Goal: Task Accomplishment & Management: Complete application form

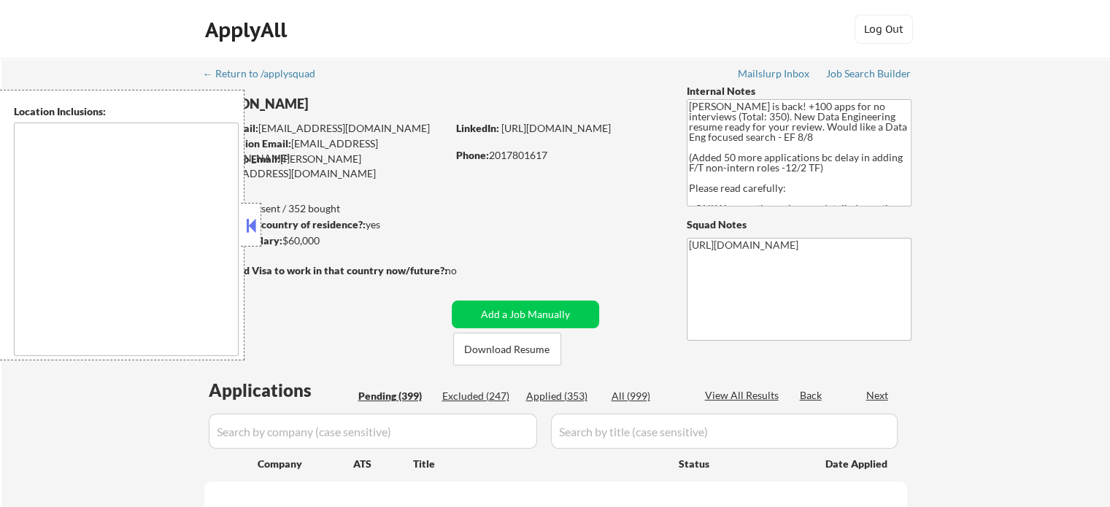
type textarea "It seems there might be a misunderstanding in the input. "CA" is typically an a…"
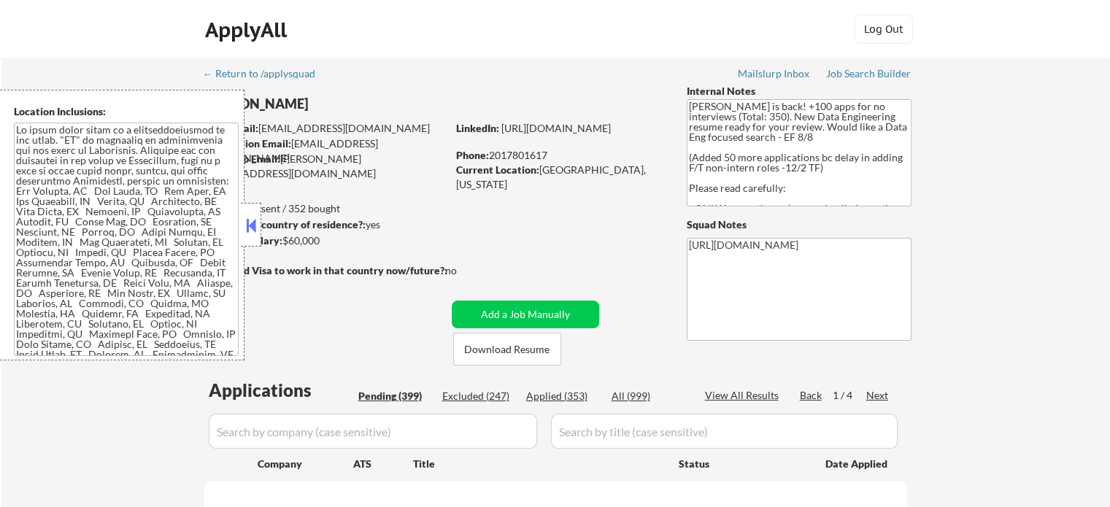
select select ""pending""
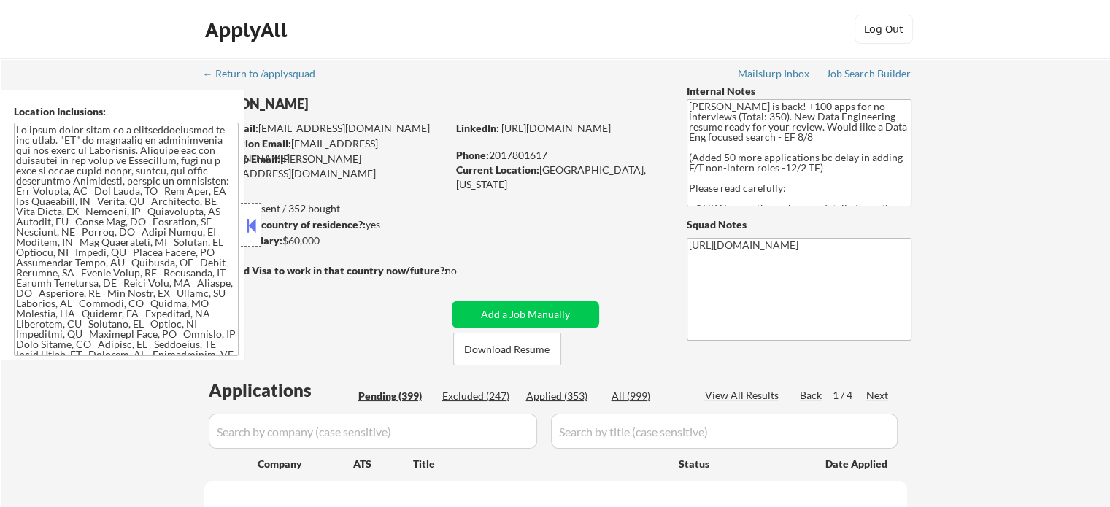
select select ""pending""
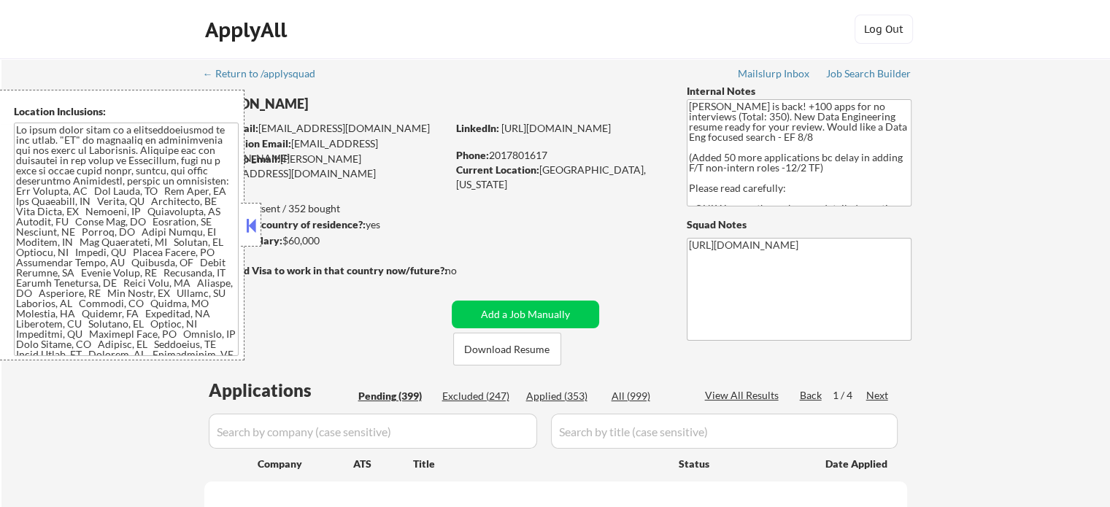
select select ""pending""
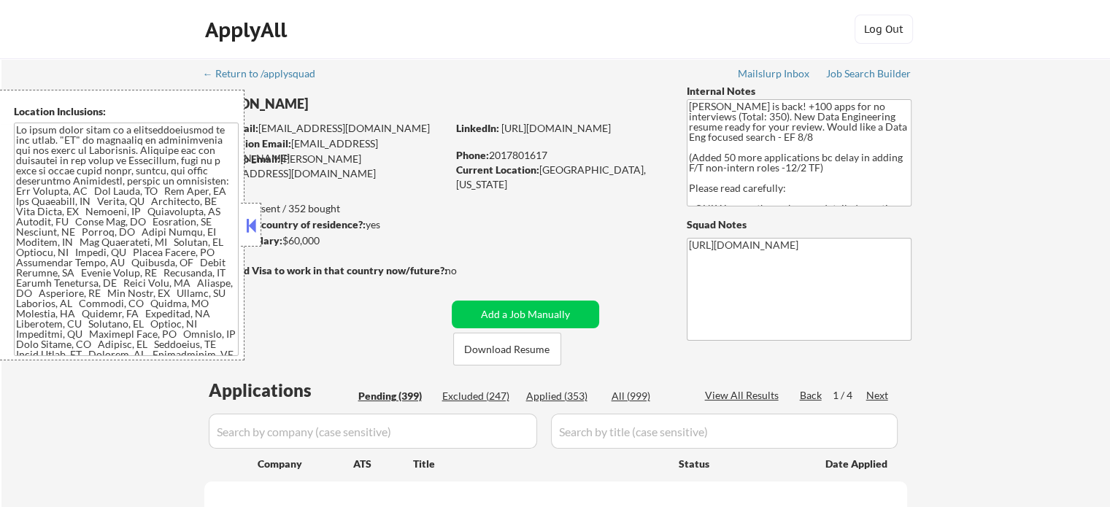
select select ""pending""
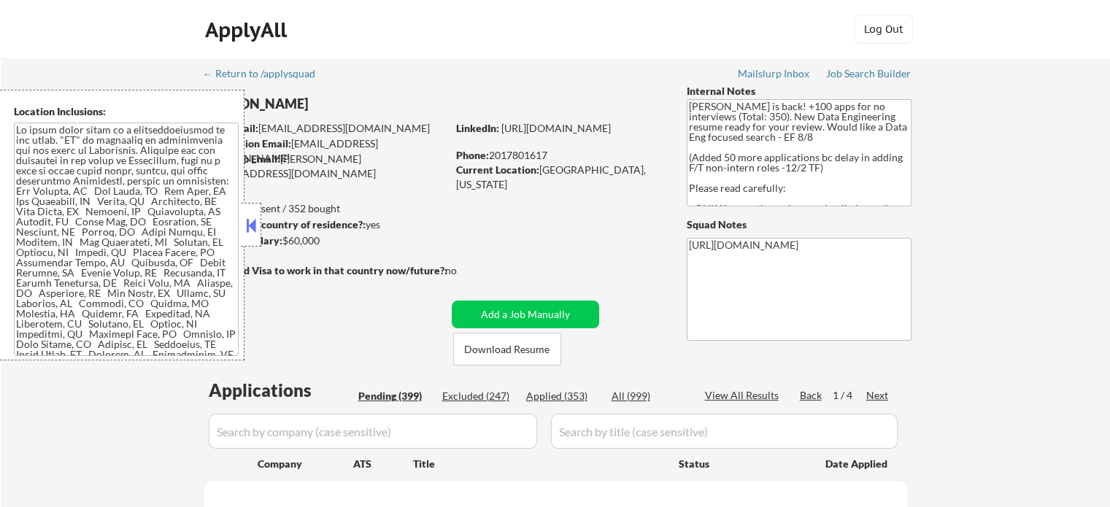
select select ""pending""
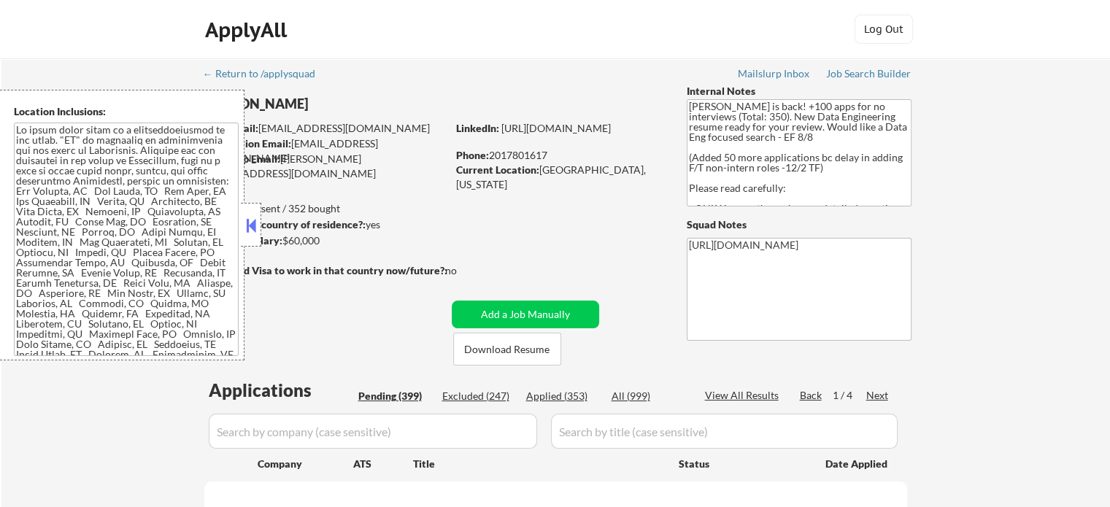
select select ""pending""
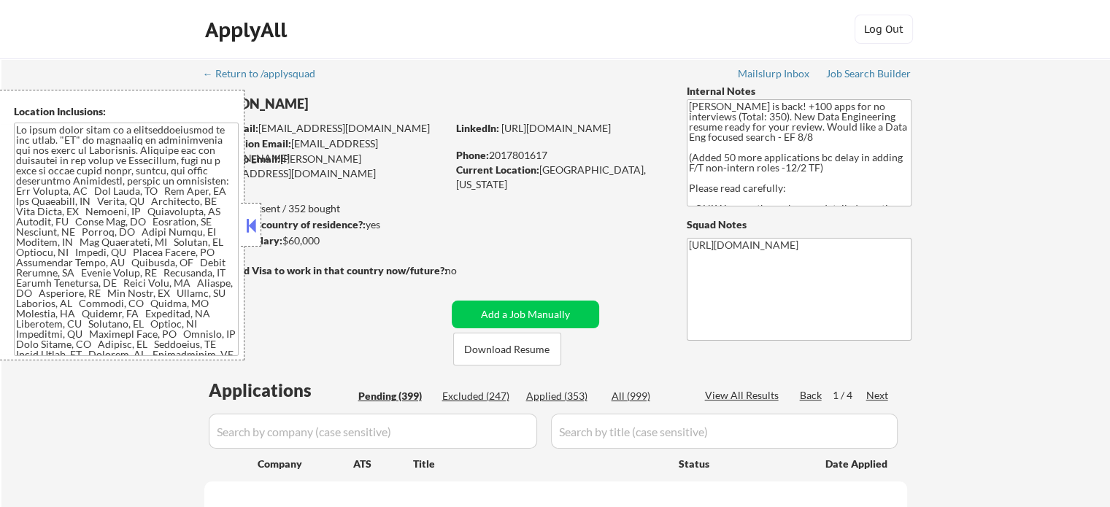
select select ""pending""
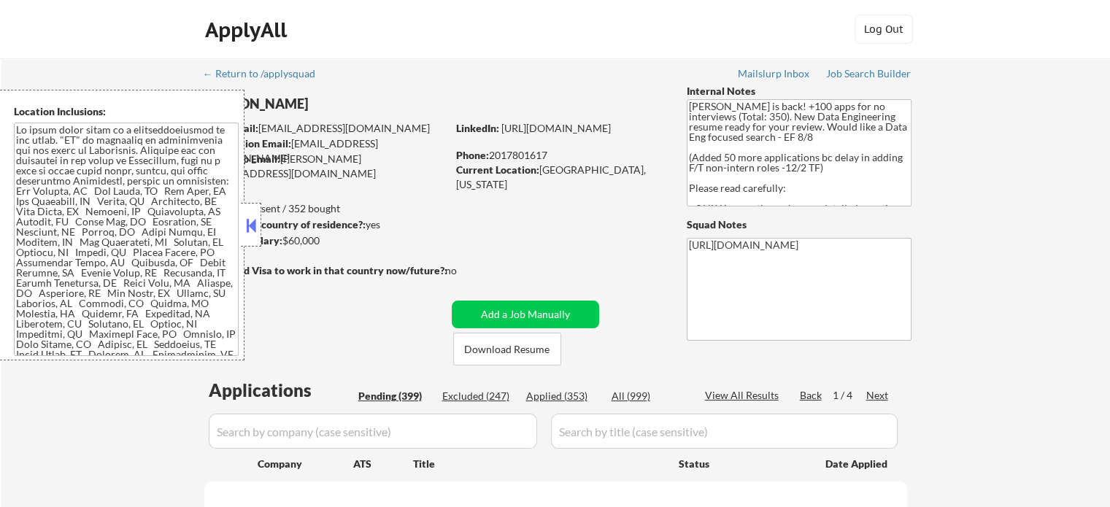
select select ""pending""
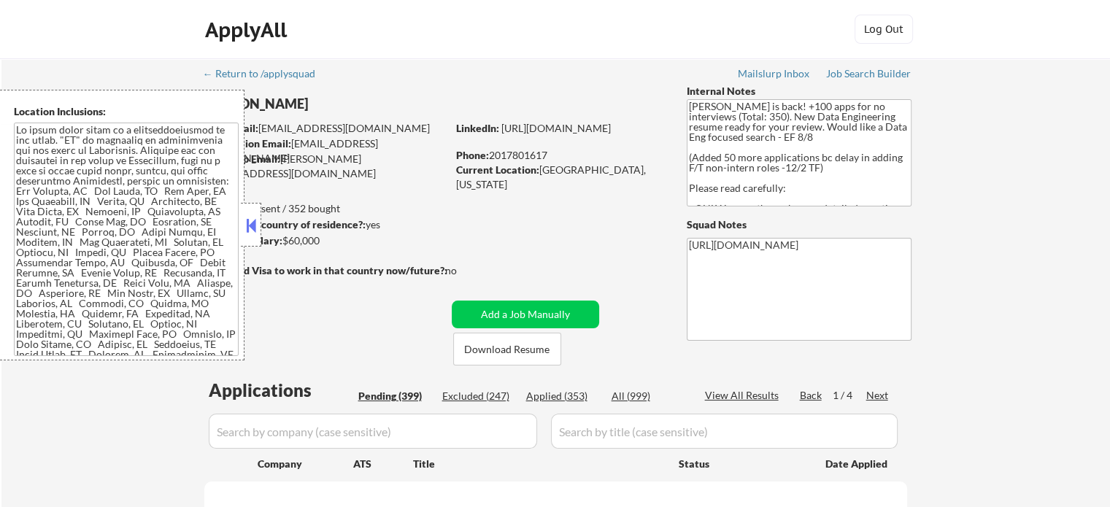
select select ""pending""
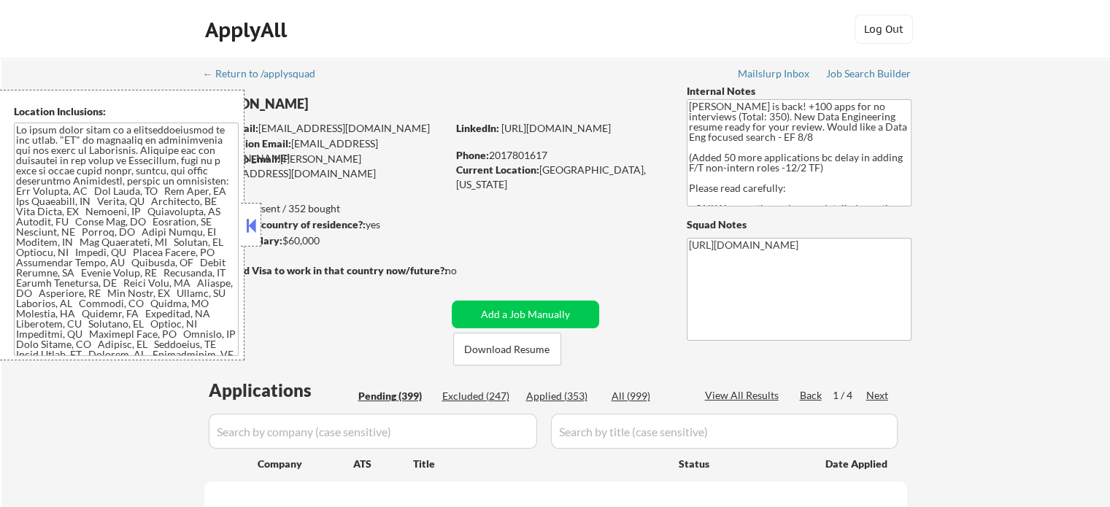
select select ""pending""
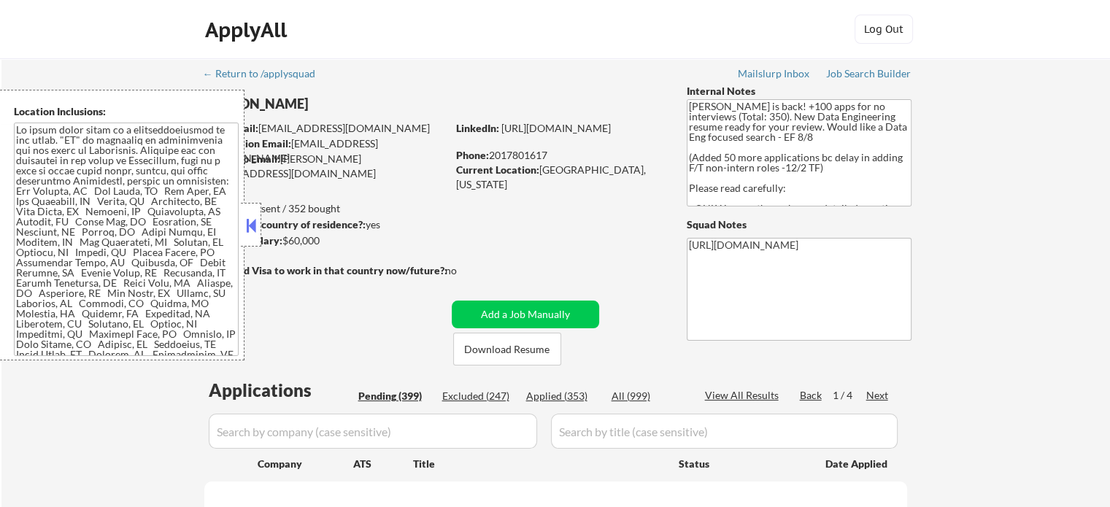
select select ""pending""
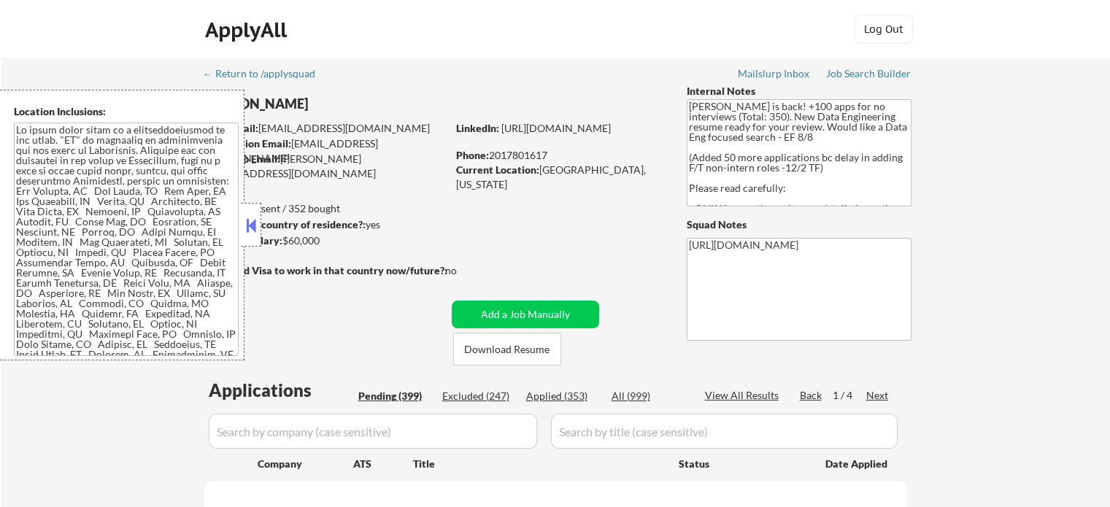
select select ""pending""
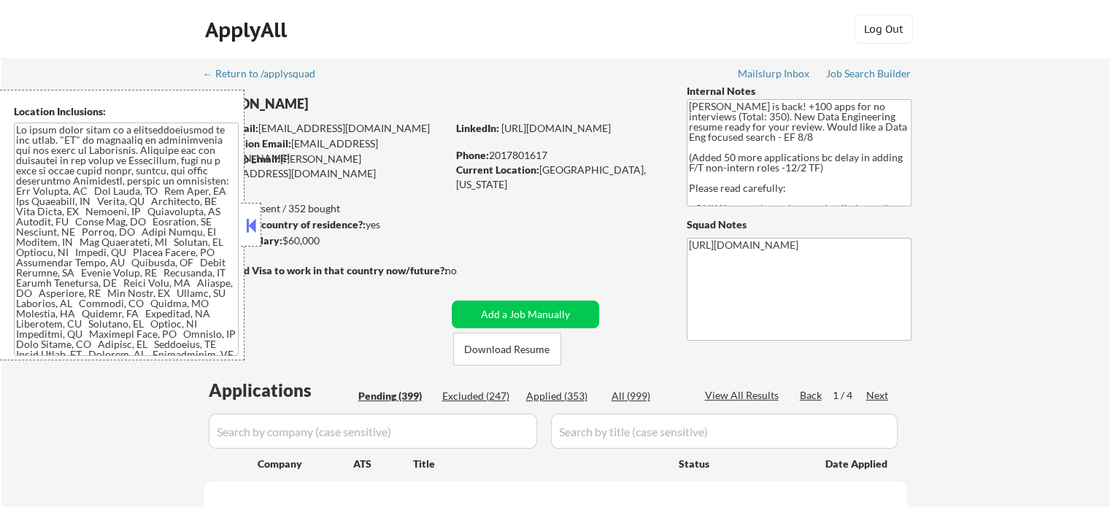
select select ""pending""
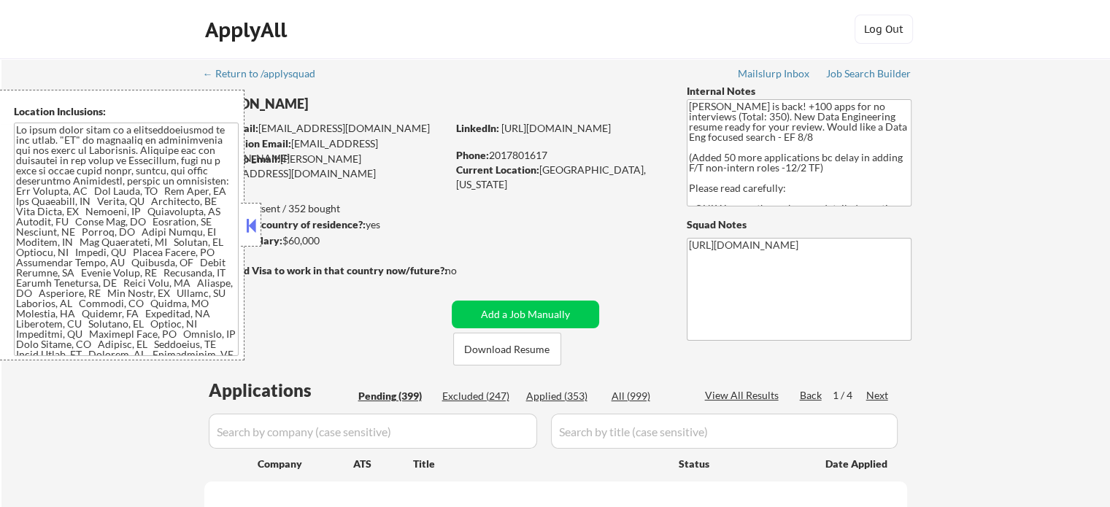
select select ""pending""
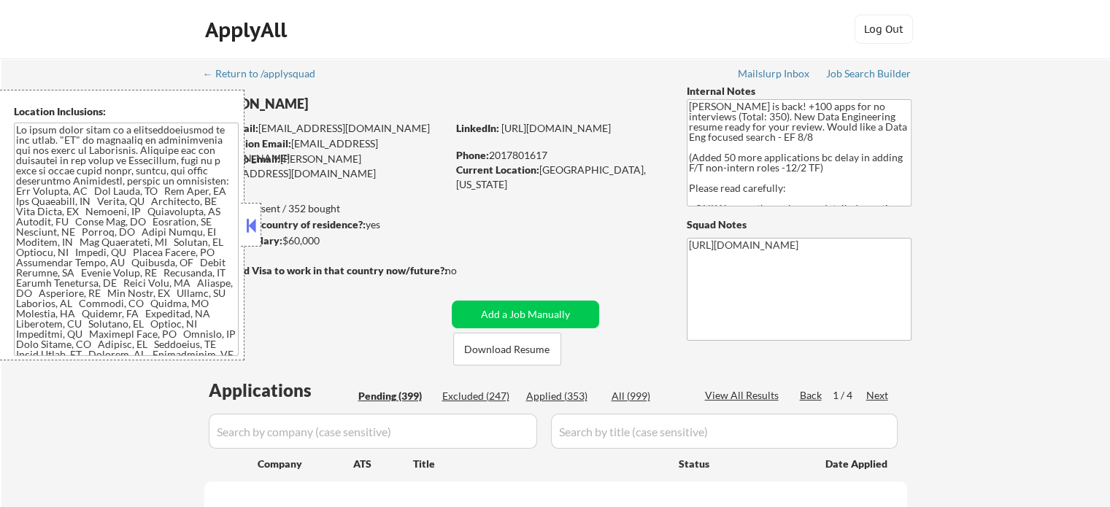
select select ""pending""
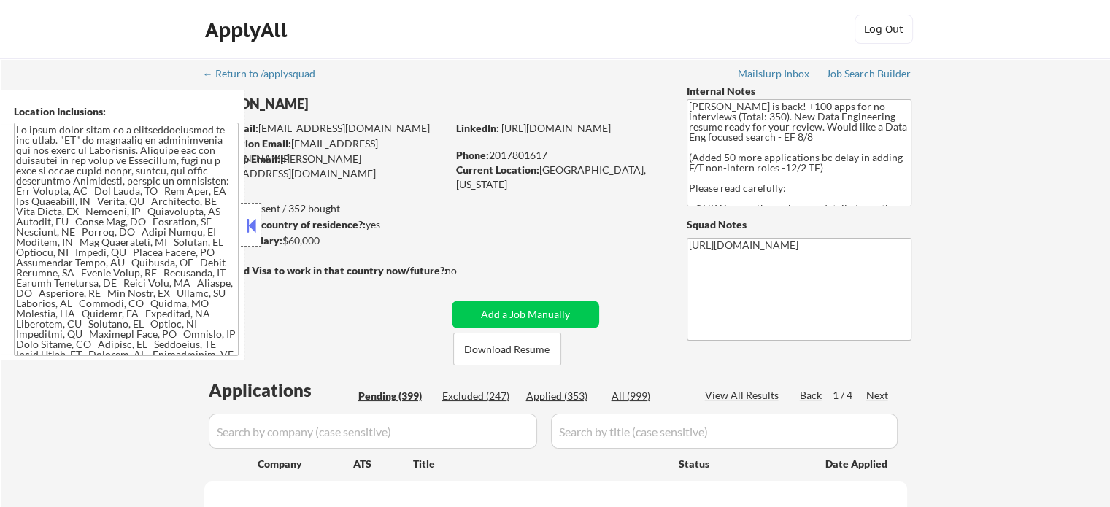
select select ""pending""
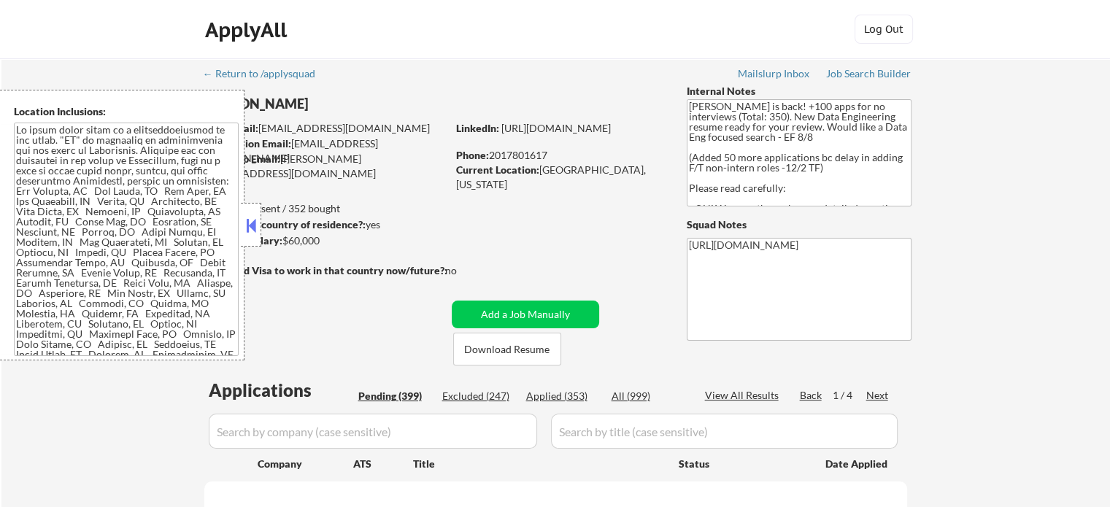
select select ""pending""
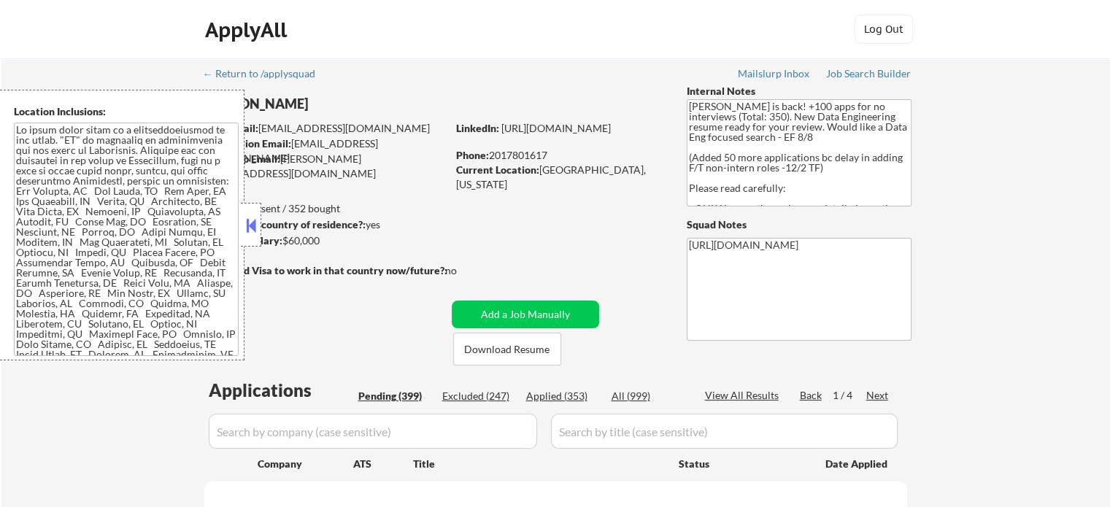
select select ""pending""
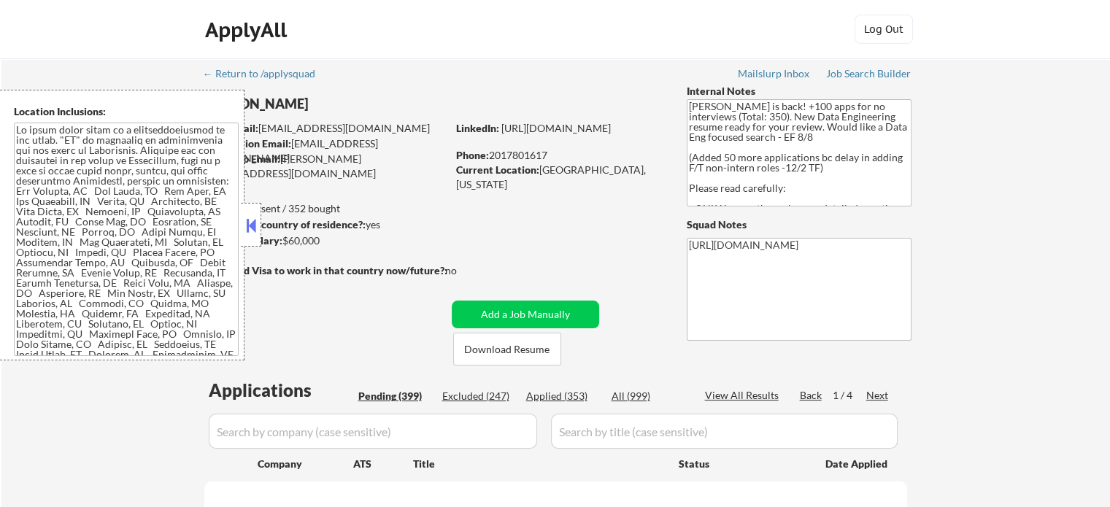
select select ""pending""
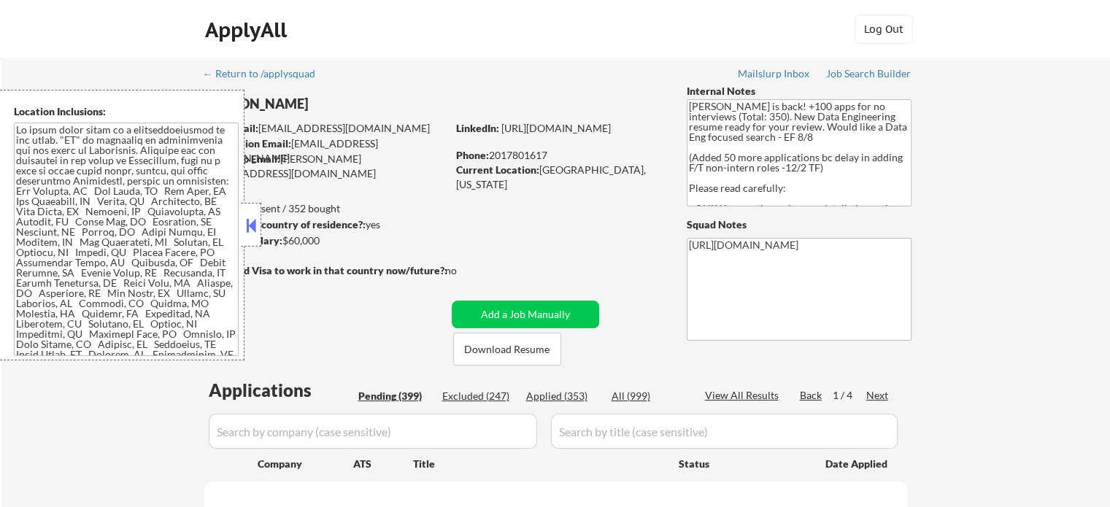
select select ""pending""
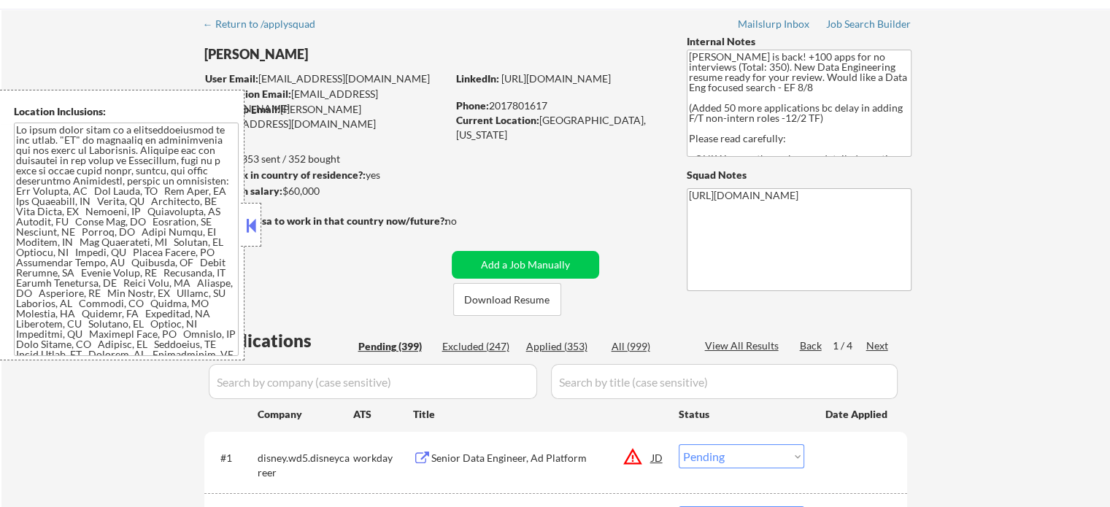
scroll to position [219, 0]
